Goal: Information Seeking & Learning: Check status

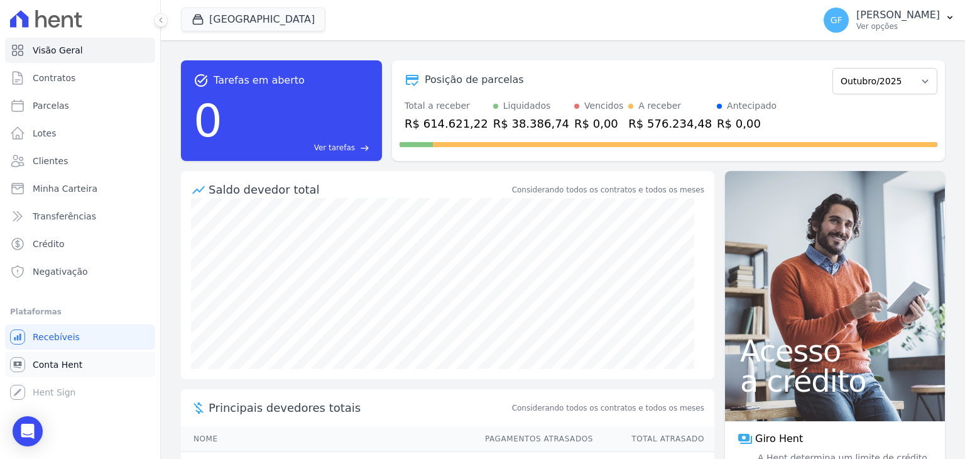
click at [48, 360] on span "Conta Hent" at bounding box center [58, 364] width 50 height 13
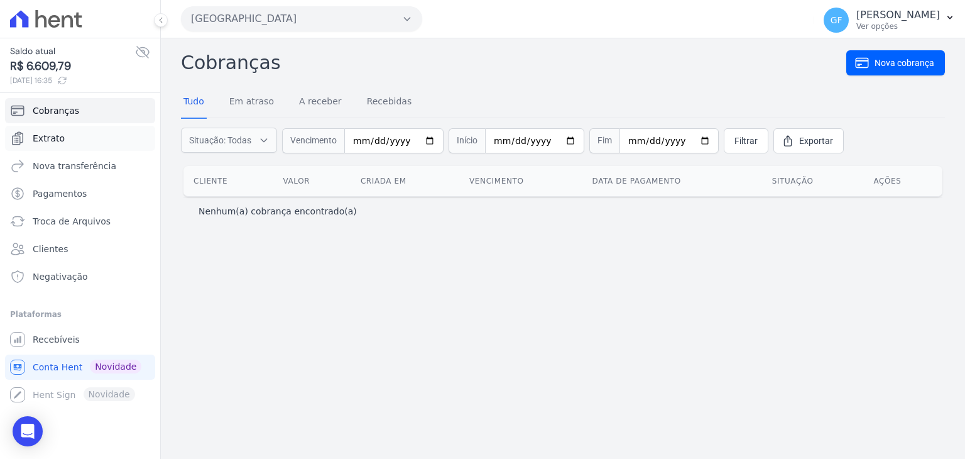
click at [50, 146] on link "Extrato" at bounding box center [80, 138] width 150 height 25
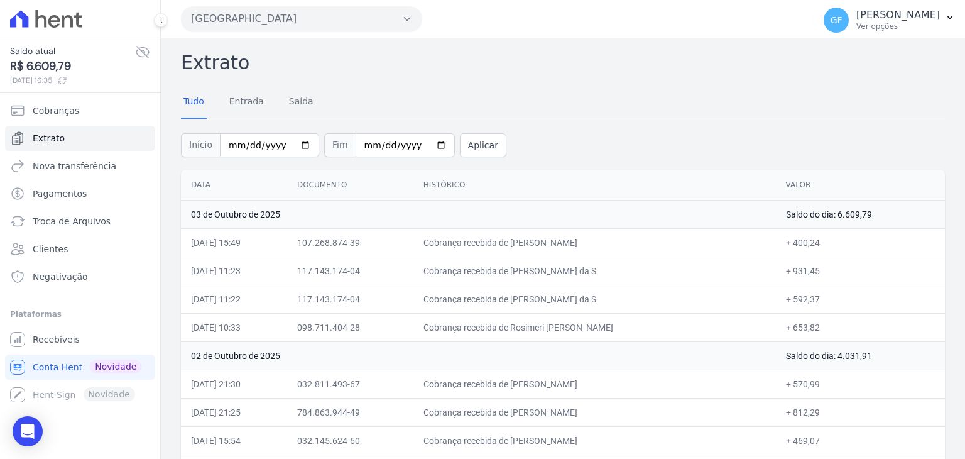
drag, startPoint x: 449, startPoint y: 239, endPoint x: 837, endPoint y: 324, distance: 396.3
click at [706, 325] on td "Cobrança recebida de Rosimeri [PERSON_NAME]" at bounding box center [595, 327] width 363 height 28
